Goal: Information Seeking & Learning: Stay updated

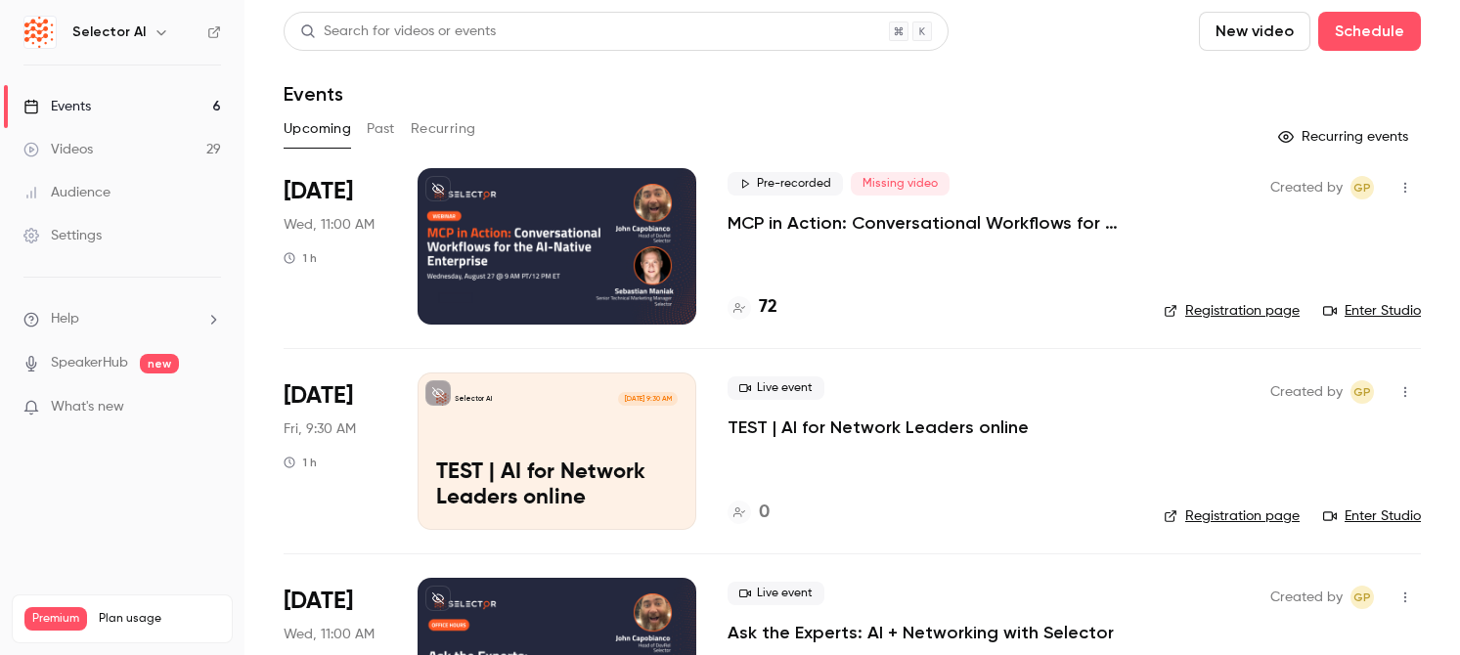
click at [377, 119] on button "Past" at bounding box center [381, 128] width 28 height 31
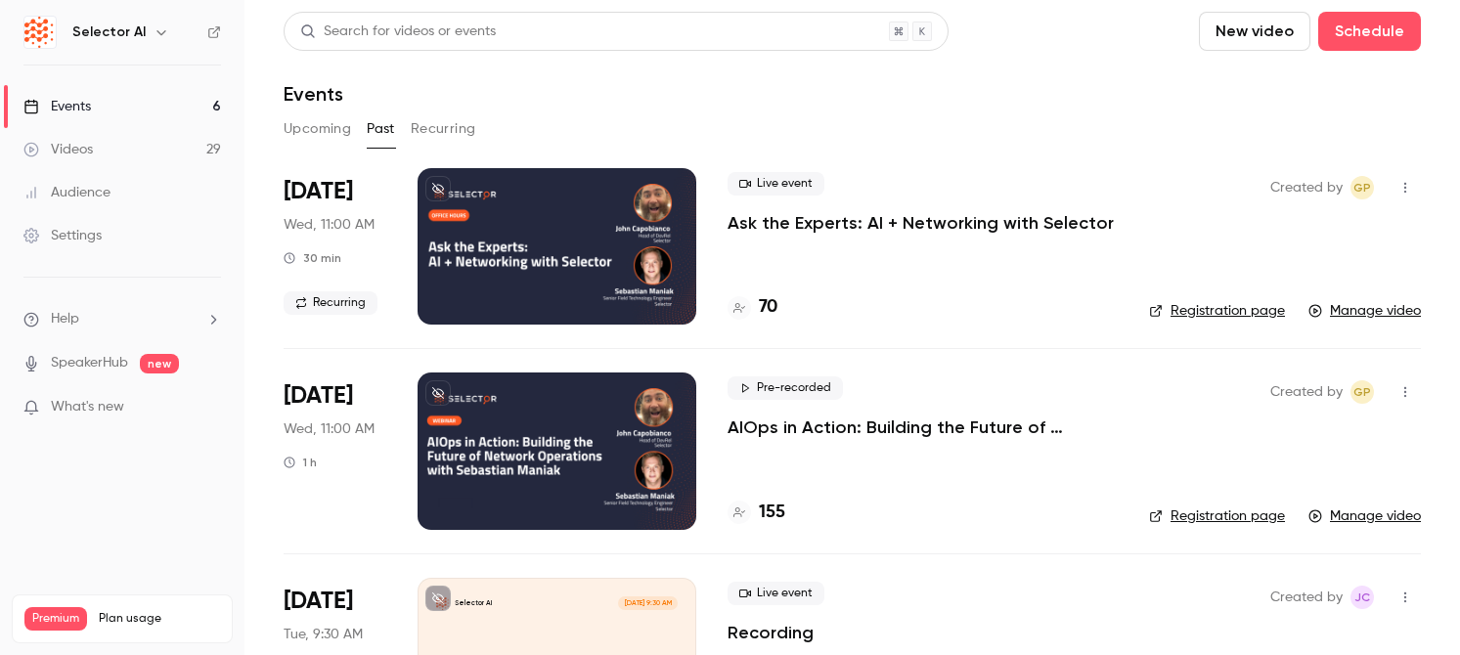
click at [308, 134] on button "Upcoming" at bounding box center [317, 128] width 67 height 31
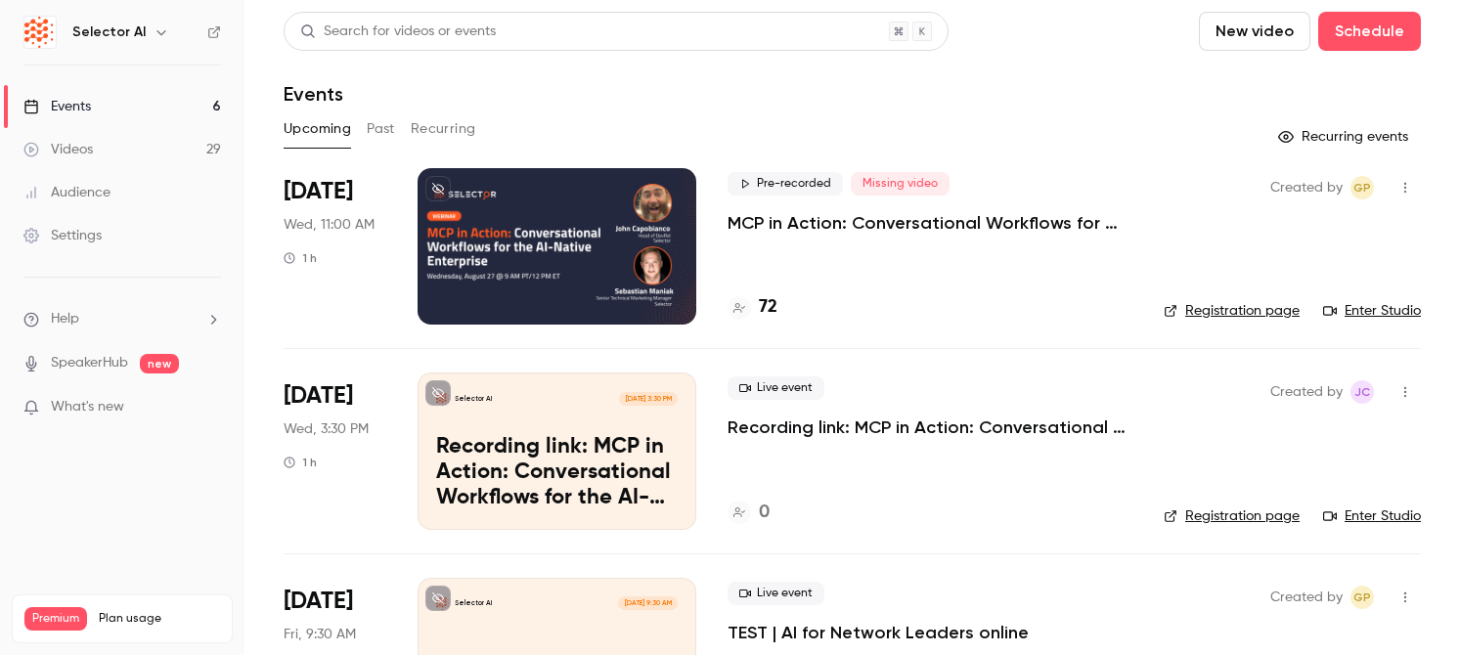
click at [484, 491] on p "Recording link: MCP in Action: Conversational Workflows for the AI-Native Enter…" at bounding box center [557, 472] width 242 height 75
